Goal: Transaction & Acquisition: Obtain resource

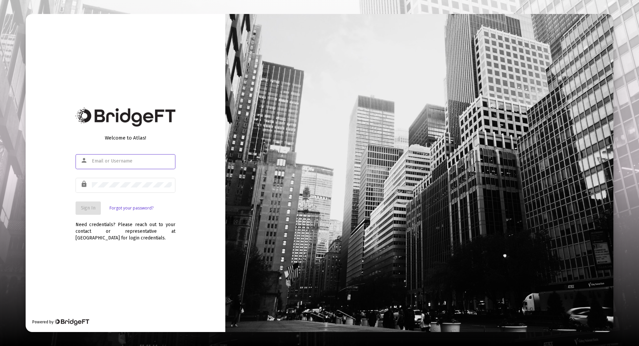
click at [109, 161] on input "text" at bounding box center [132, 160] width 80 height 5
type input "[EMAIL_ADDRESS][DOMAIN_NAME]"
click at [93, 211] on button "Sign In" at bounding box center [88, 207] width 25 height 13
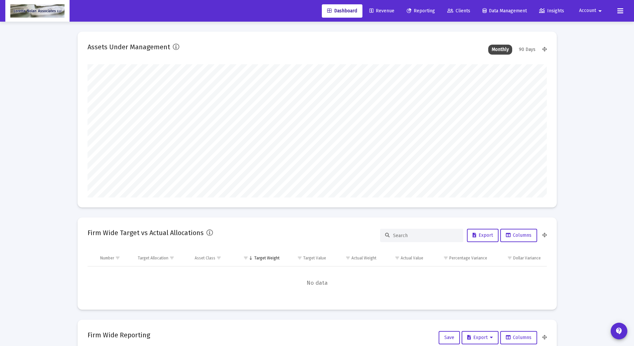
scroll to position [133, 459]
type input "[DATE]"
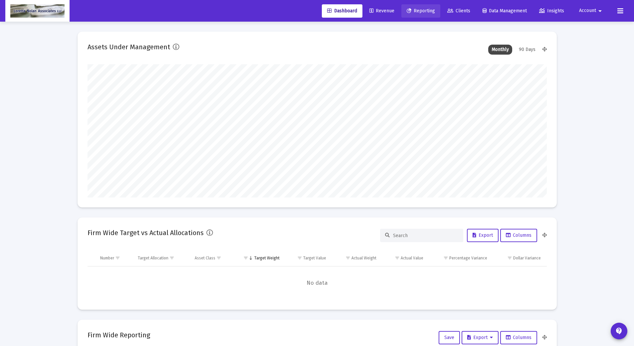
click at [412, 9] on span "Reporting" at bounding box center [421, 11] width 28 height 6
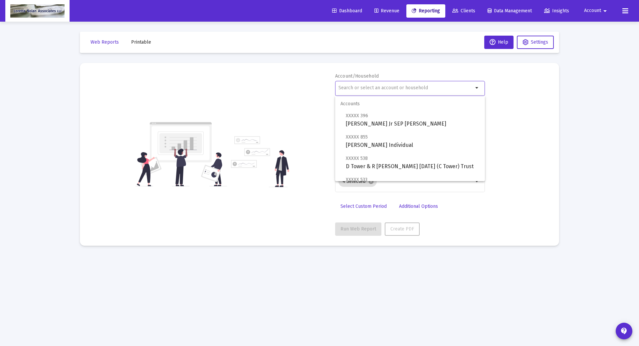
click at [358, 87] on input "text" at bounding box center [406, 87] width 135 height 5
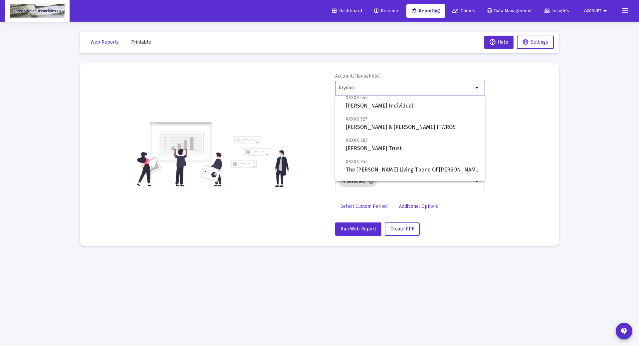
scroll to position [69, 0]
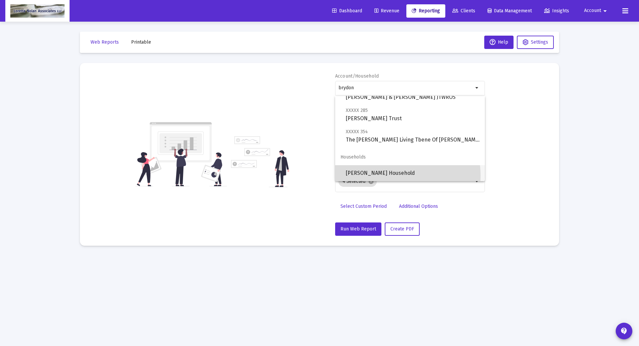
click at [391, 176] on span "[PERSON_NAME] Household" at bounding box center [413, 173] width 134 height 16
type input "[PERSON_NAME] Household"
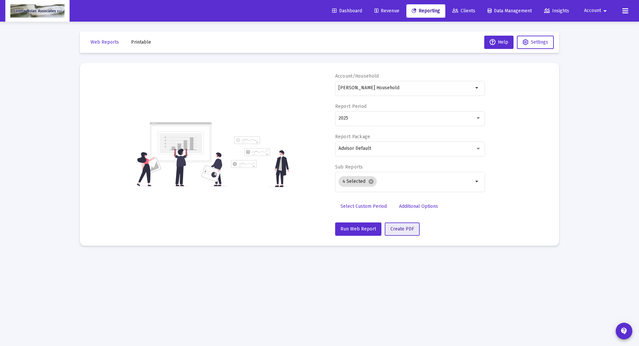
click at [398, 227] on span "Create PDF" at bounding box center [402, 229] width 24 height 6
click at [400, 230] on span "Create PDF" at bounding box center [402, 229] width 24 height 6
click at [357, 230] on span "Run Web Report" at bounding box center [359, 229] width 36 height 6
click at [141, 42] on span "Printable" at bounding box center [141, 42] width 20 height 6
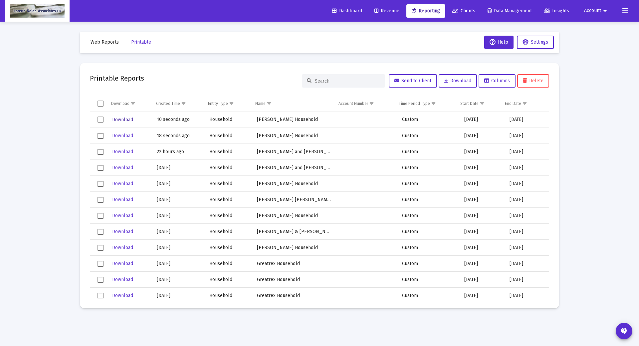
click at [120, 118] on span "Download" at bounding box center [122, 120] width 21 height 6
click at [101, 120] on span "Select row" at bounding box center [101, 120] width 6 height 6
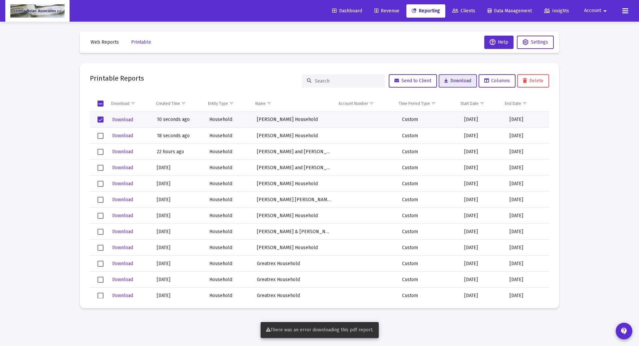
click at [462, 82] on span "Download" at bounding box center [457, 81] width 27 height 6
